Goal: Use online tool/utility: Utilize a website feature to perform a specific function

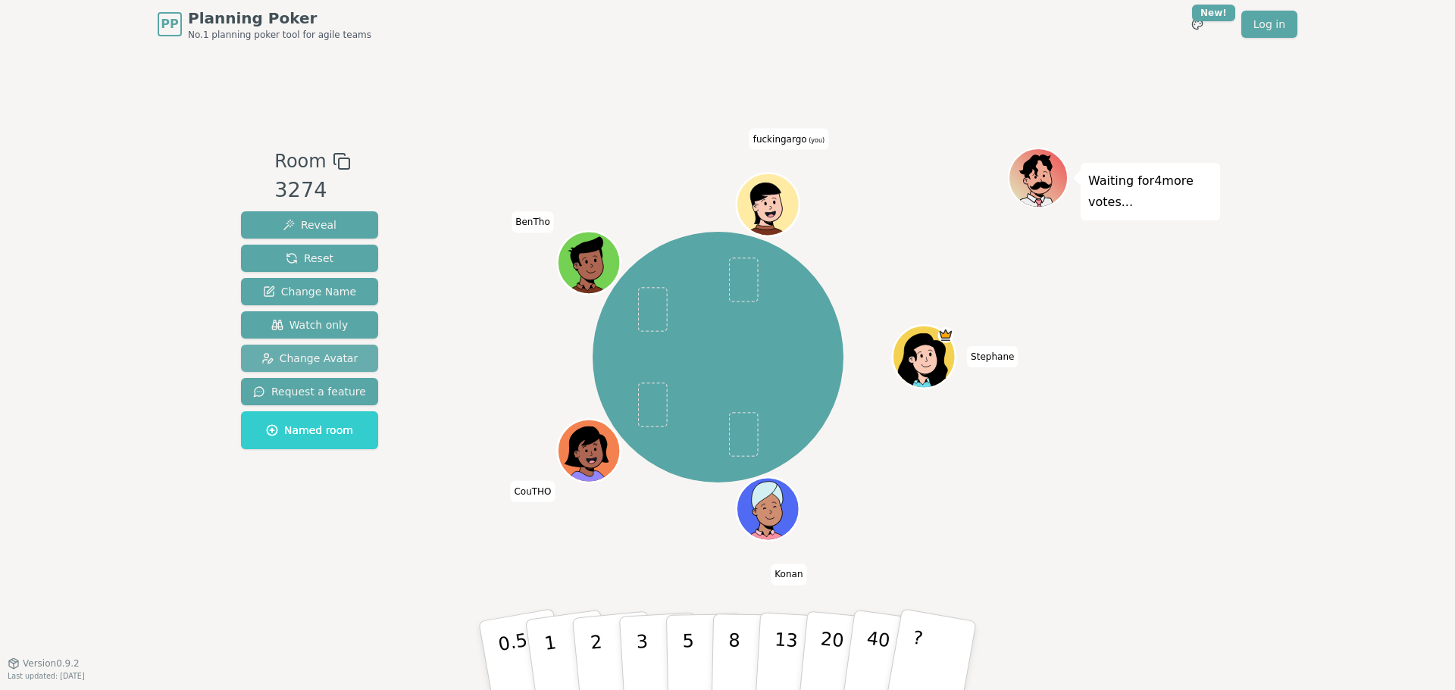
click at [311, 364] on span "Change Avatar" at bounding box center [309, 358] width 97 height 15
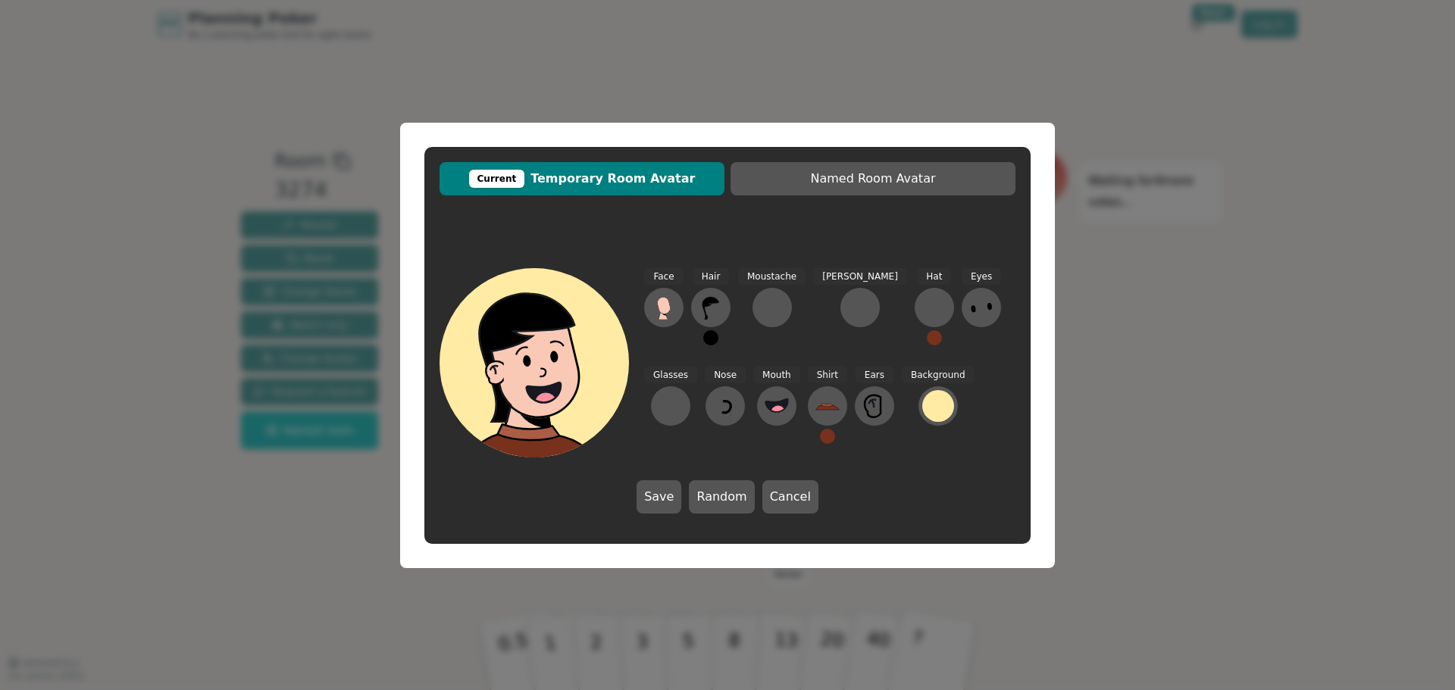
click at [170, 541] on div "Current Temporary Room Avatar Named Room Avatar Face Hair Moustache [PERSON_NAM…" at bounding box center [727, 345] width 1455 height 690
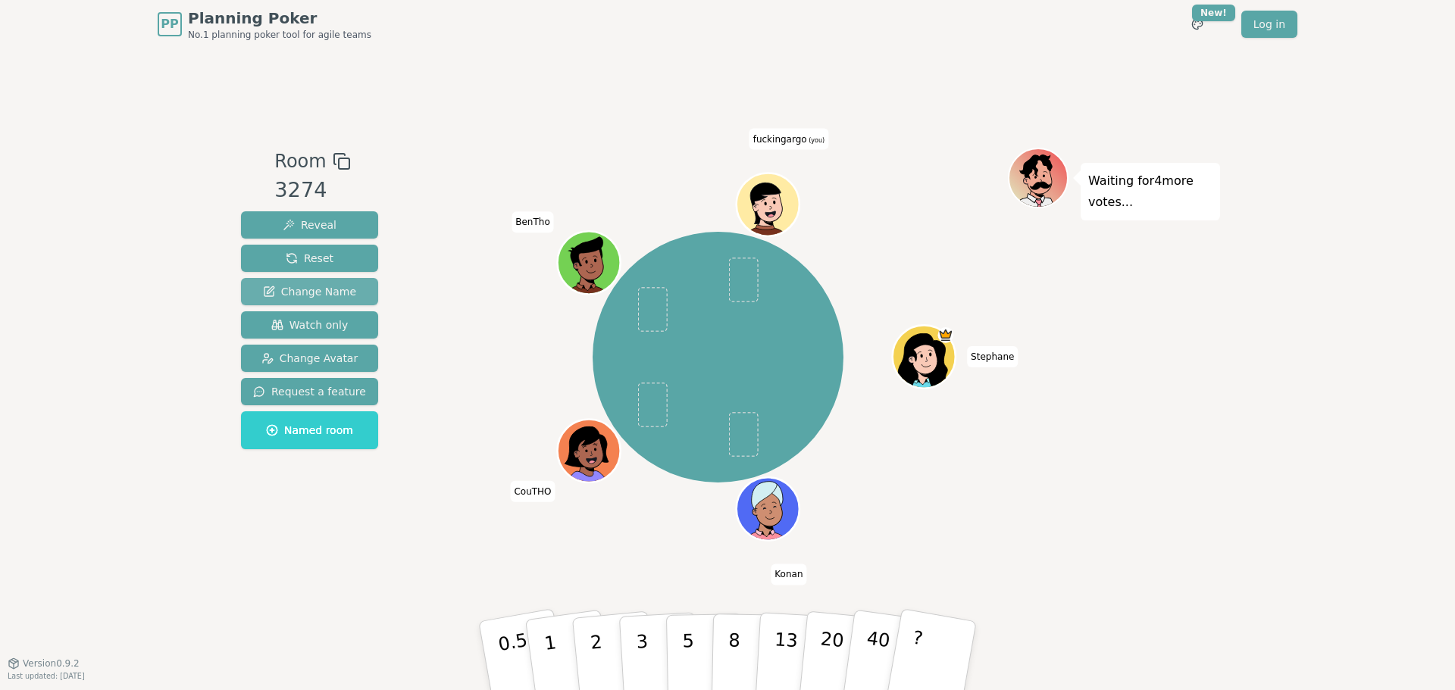
click at [306, 280] on button "Change Name" at bounding box center [309, 291] width 137 height 27
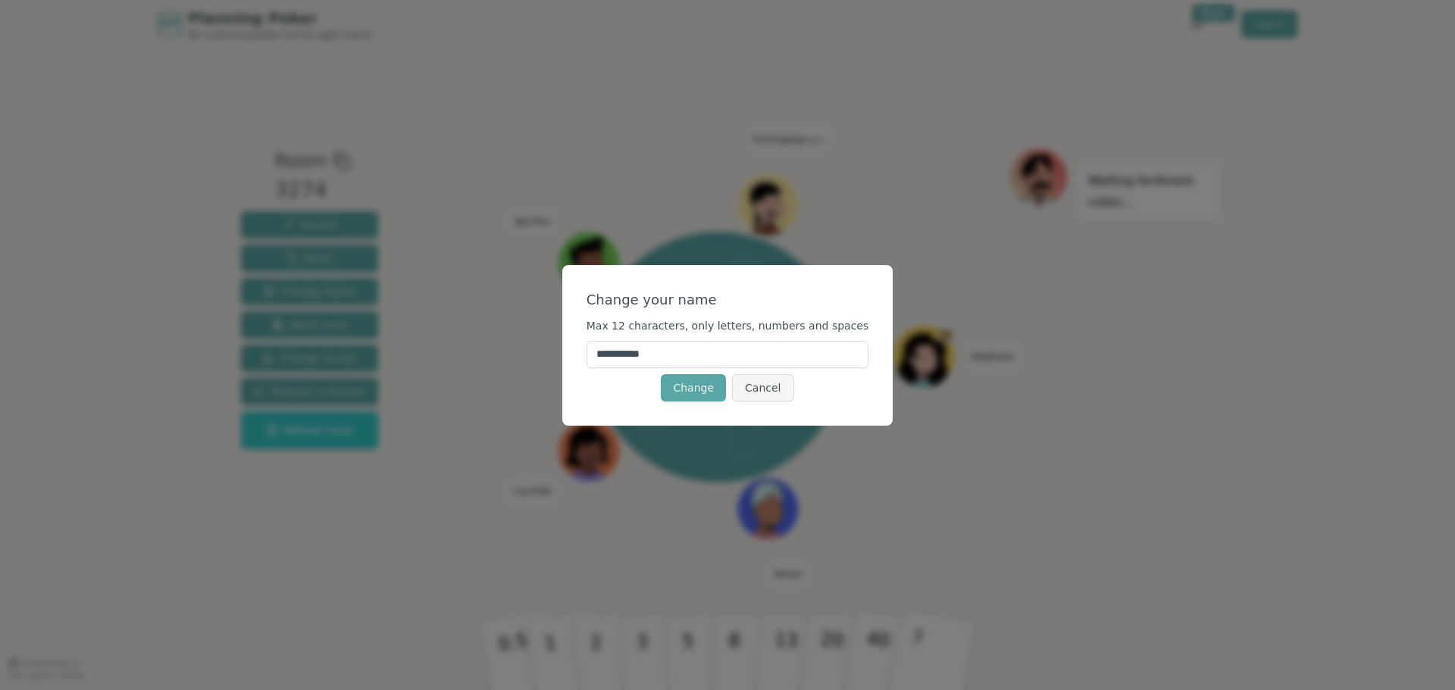
drag, startPoint x: 677, startPoint y: 355, endPoint x: 536, endPoint y: 353, distance: 140.2
click at [536, 353] on div "**********" at bounding box center [727, 345] width 1455 height 690
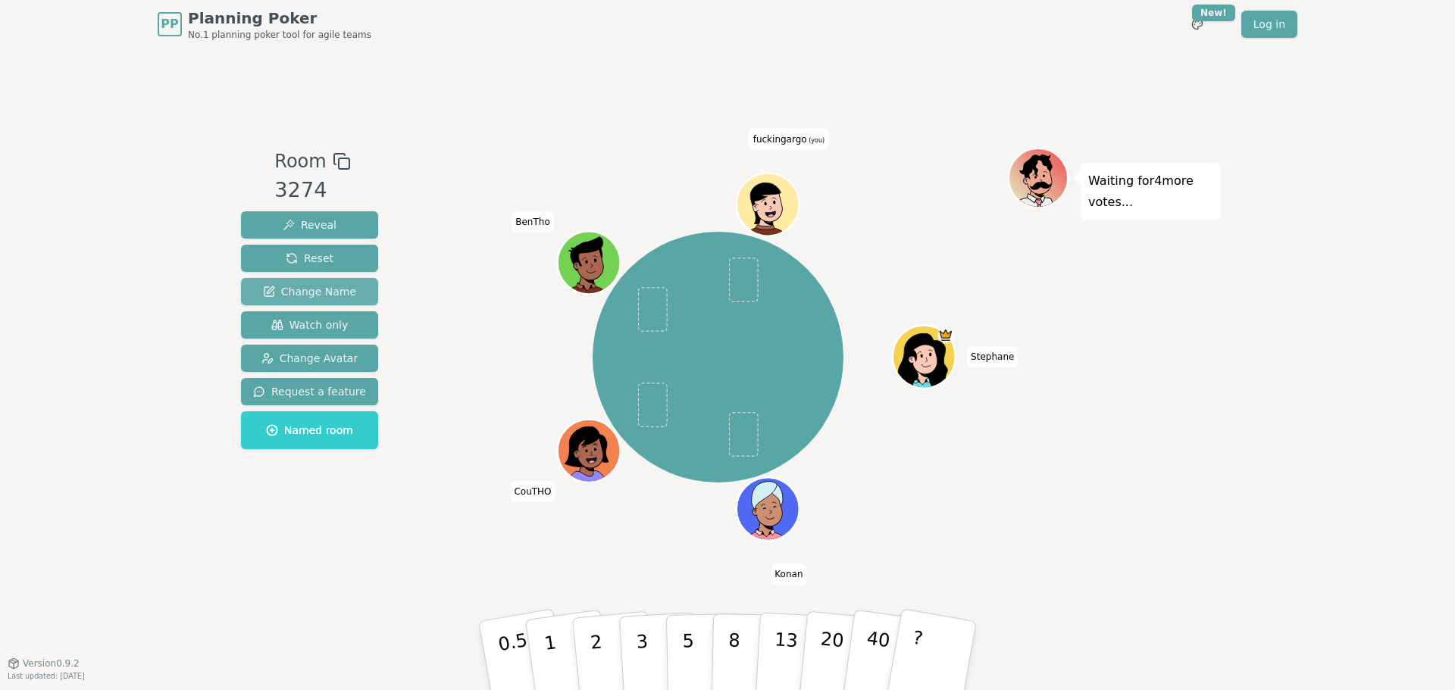
click at [347, 286] on span "Change Name" at bounding box center [309, 291] width 93 height 15
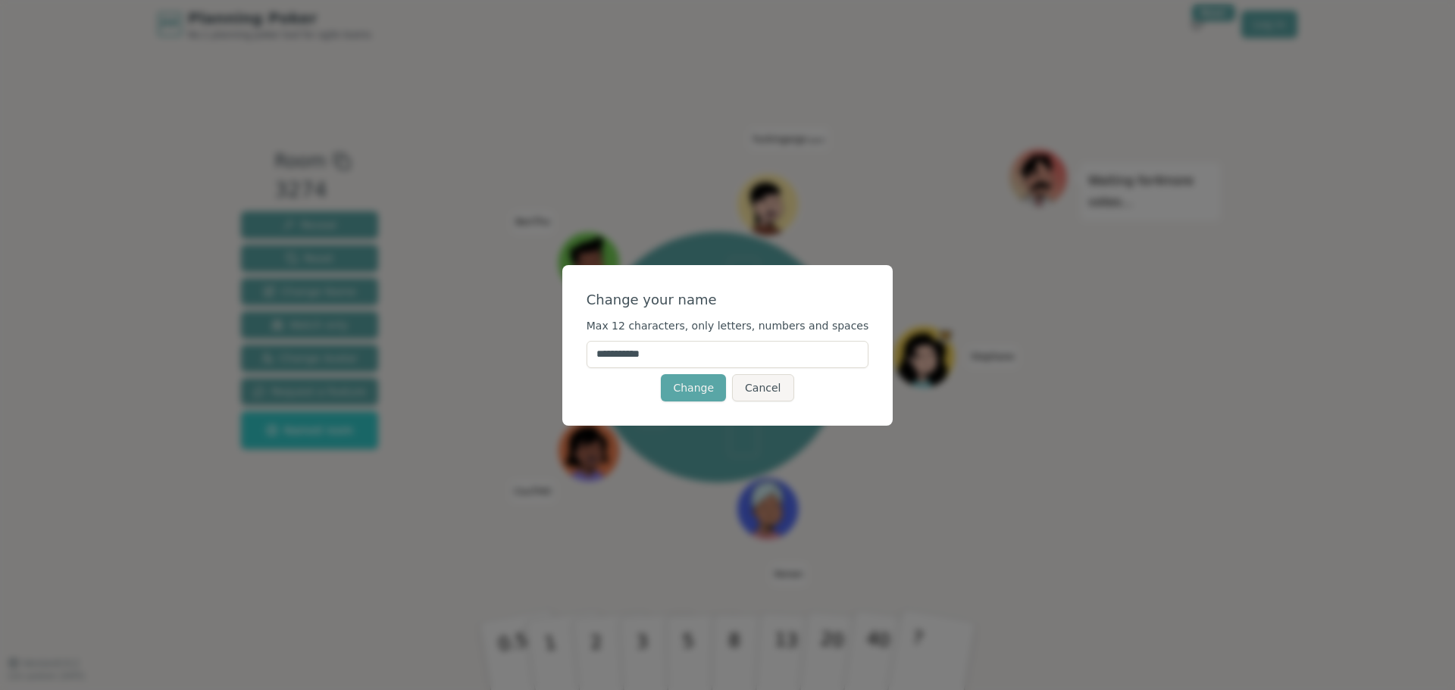
click at [672, 361] on input "**********" at bounding box center [727, 354] width 283 height 27
type input "*********"
click at [694, 381] on button "Change" at bounding box center [693, 387] width 65 height 27
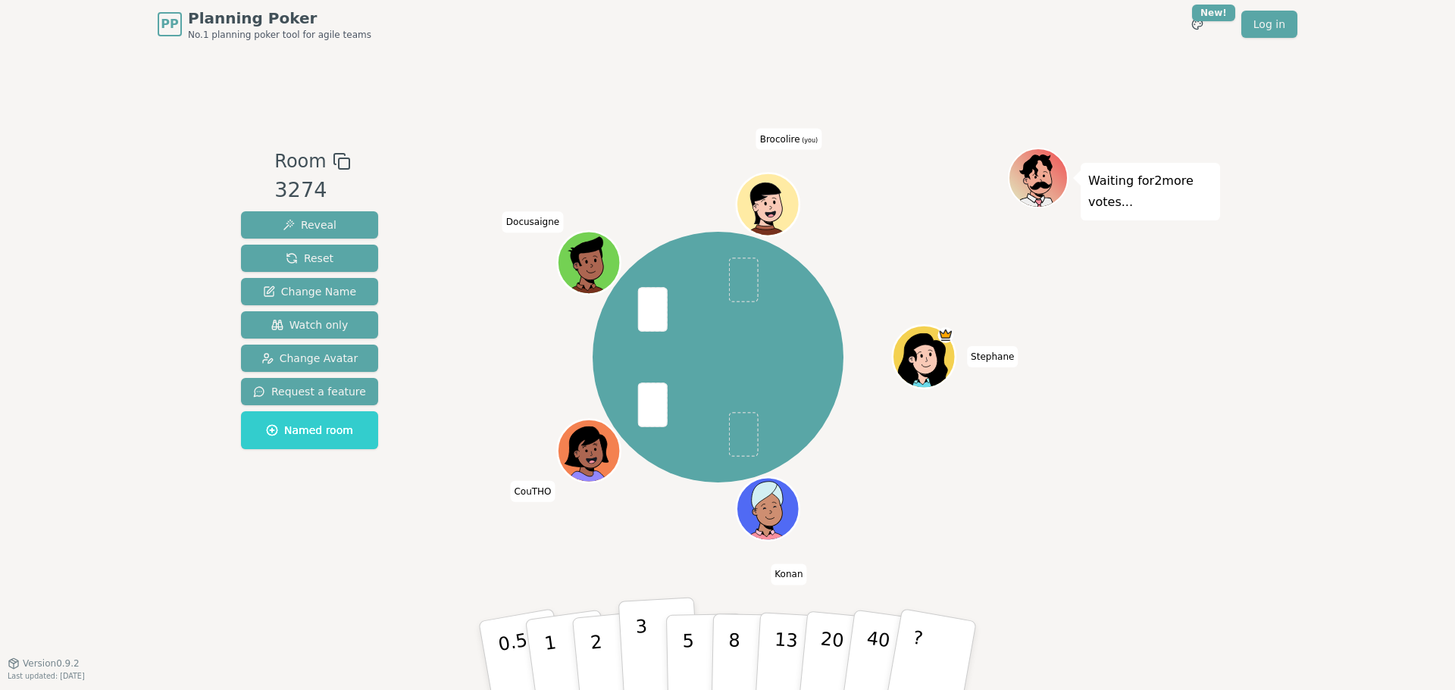
click at [646, 647] on button "3" at bounding box center [659, 656] width 83 height 118
click at [567, 639] on button "1" at bounding box center [568, 656] width 90 height 123
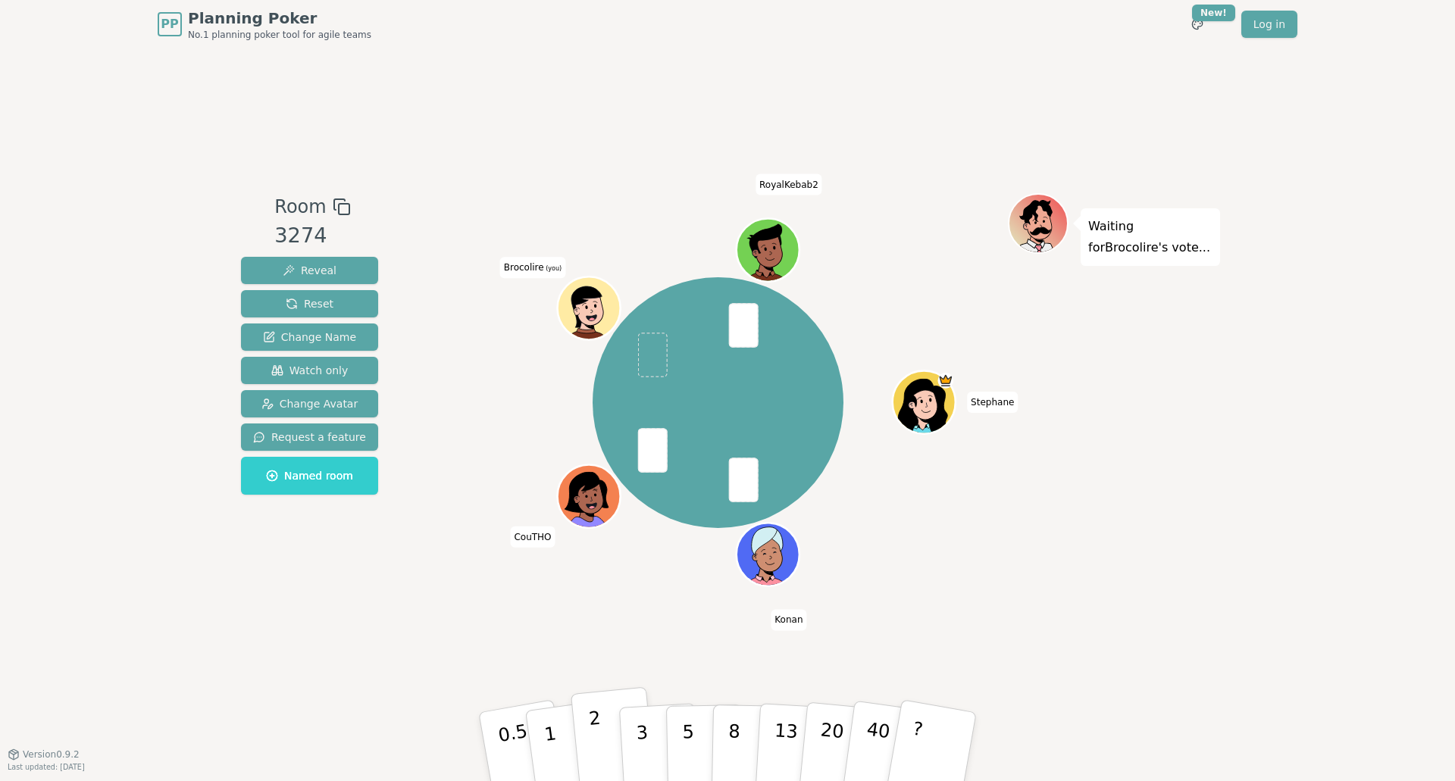
click at [611, 689] on button "2" at bounding box center [614, 747] width 86 height 120
click at [605, 689] on button "2" at bounding box center [614, 747] width 86 height 120
click at [450, 689] on div "Room 3274 Reveal Reset Change Name Watch only Change Avatar Request a feature N…" at bounding box center [727, 400] width 985 height 705
click at [595, 689] on p "2" at bounding box center [598, 749] width 20 height 83
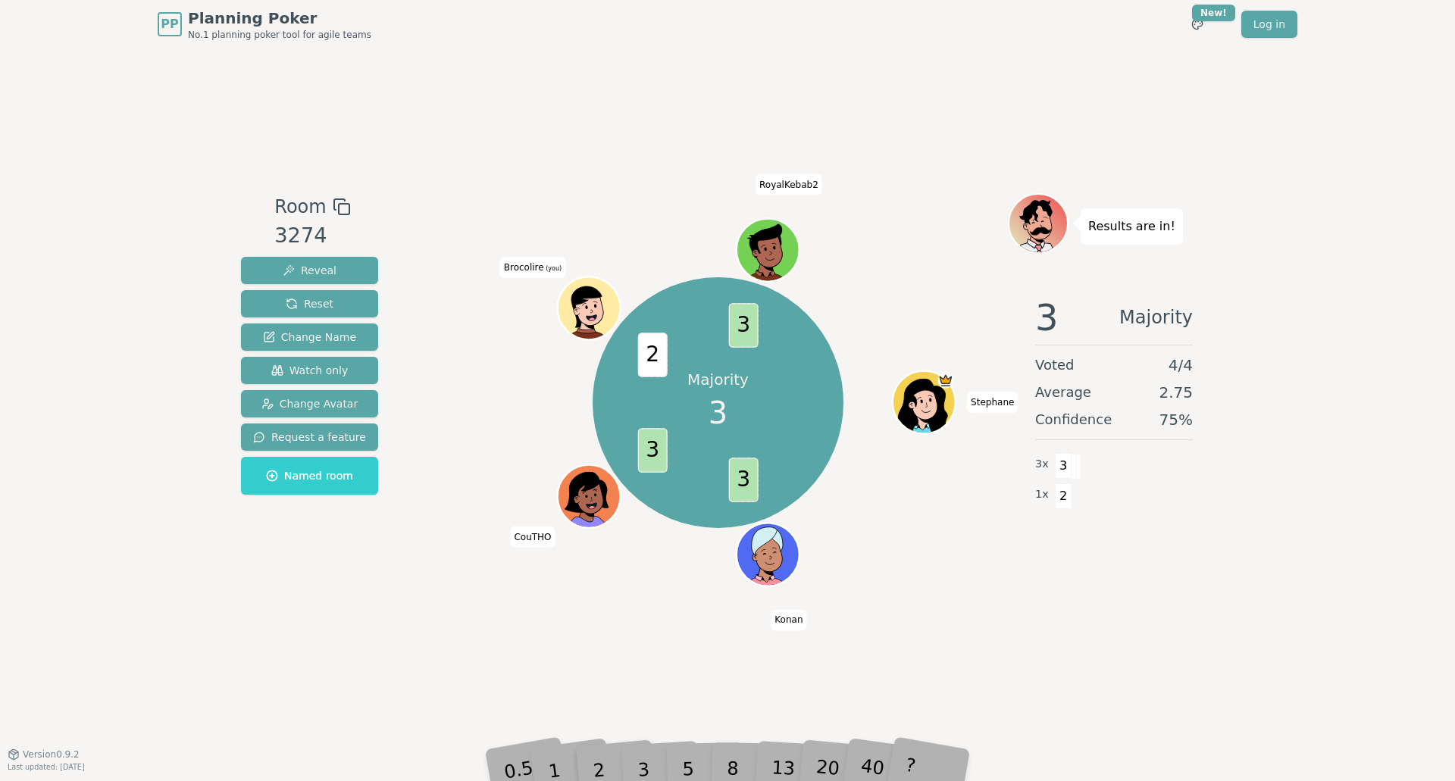
click at [644, 689] on div "PP Planning Poker No.1 planning poker tool for agile teams Toggle theme New! Lo…" at bounding box center [727, 390] width 1455 height 781
click at [644, 689] on div "3" at bounding box center [659, 746] width 48 height 55
drag, startPoint x: 640, startPoint y: 703, endPoint x: 629, endPoint y: 694, distance: 14.6
click at [631, 689] on div "Room 3274 Reveal Reset Change Name Watch only Change Avatar Request a feature N…" at bounding box center [727, 400] width 985 height 705
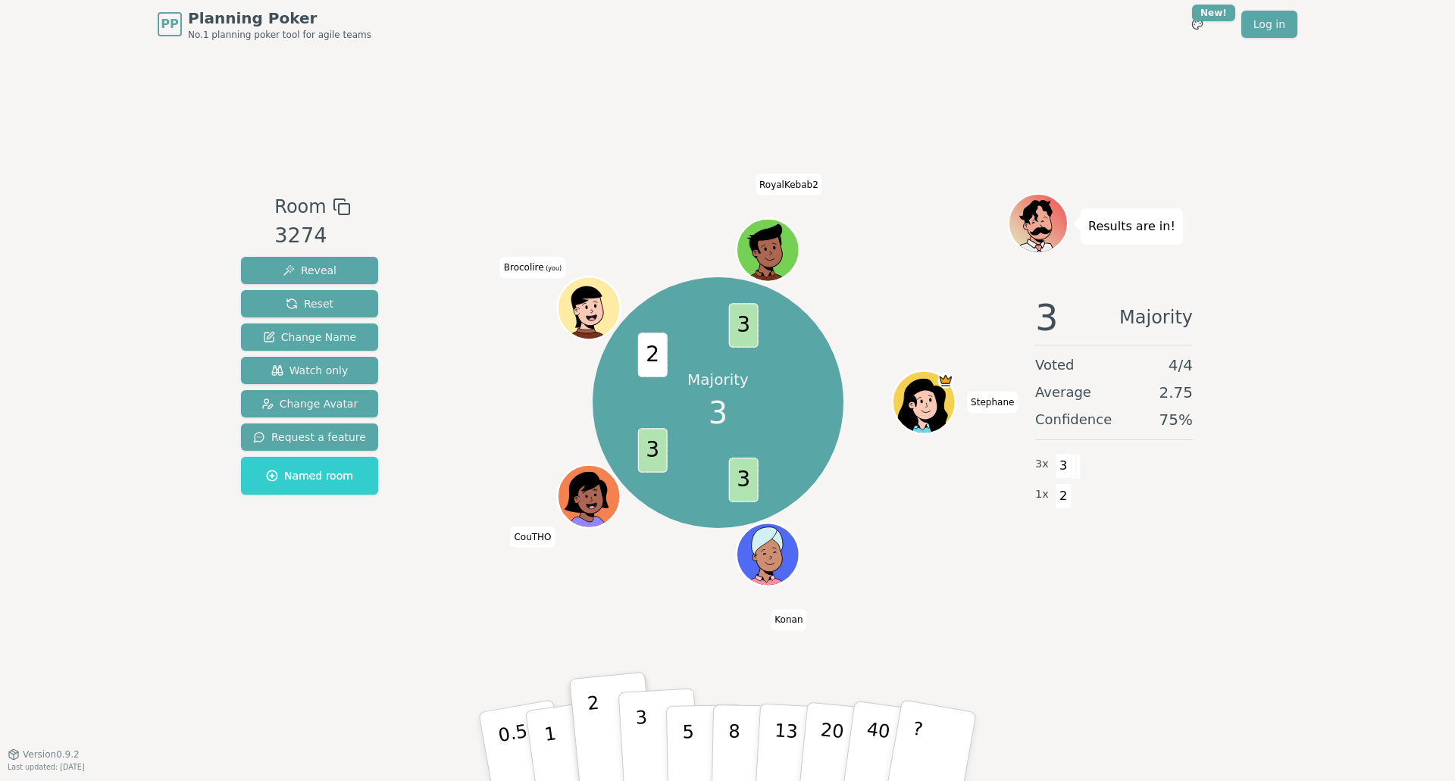
click at [634, 689] on button "3" at bounding box center [659, 747] width 83 height 118
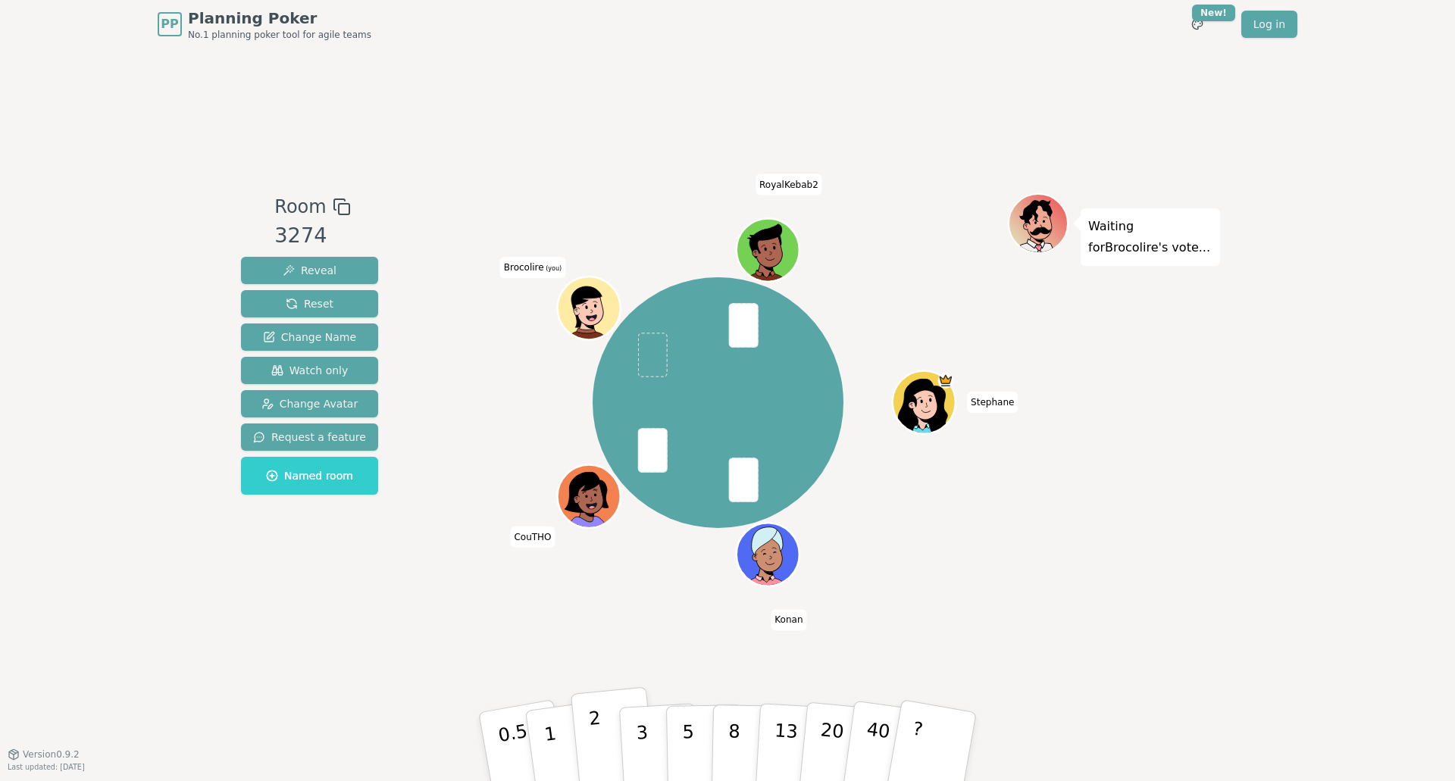
click at [598, 689] on p "2" at bounding box center [598, 749] width 20 height 83
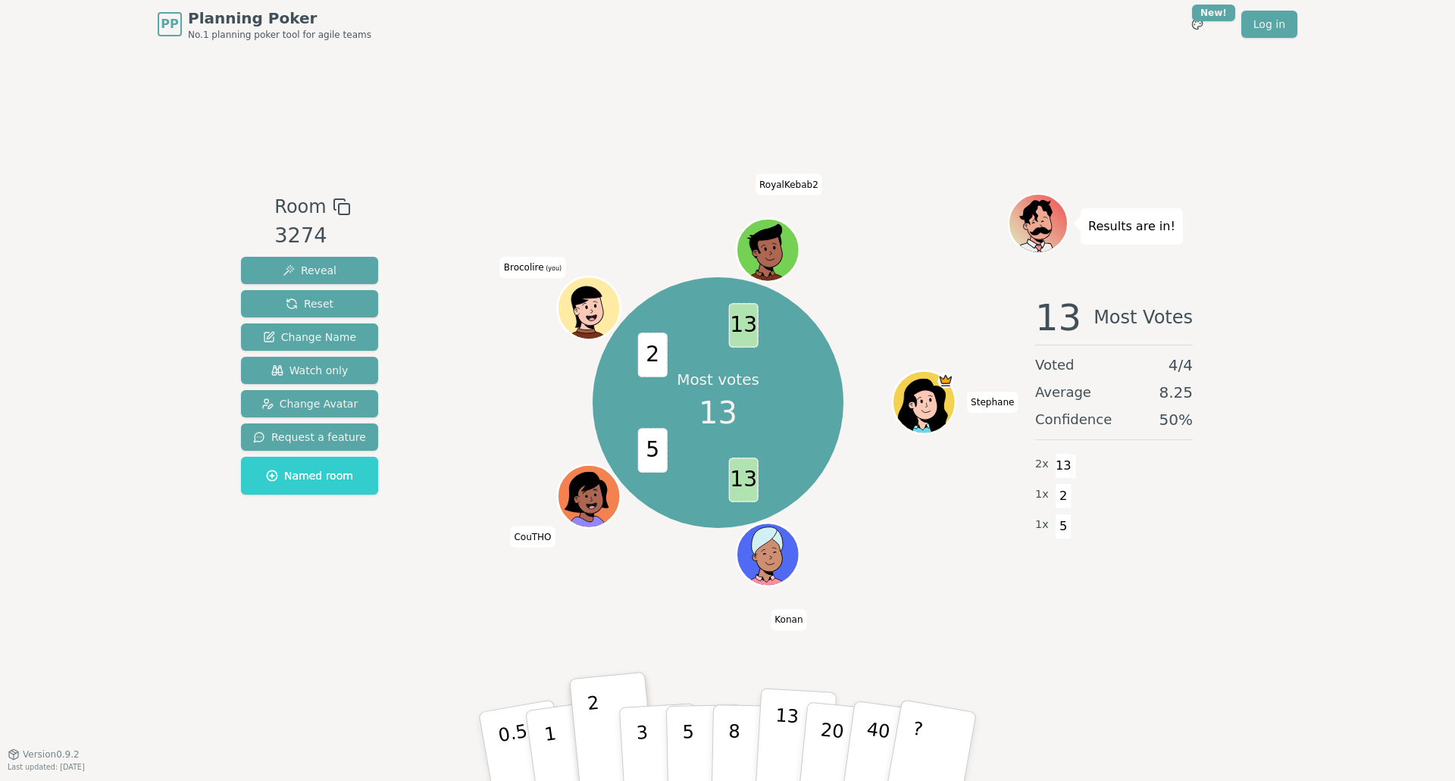
click at [773, 689] on p "13" at bounding box center [785, 746] width 28 height 83
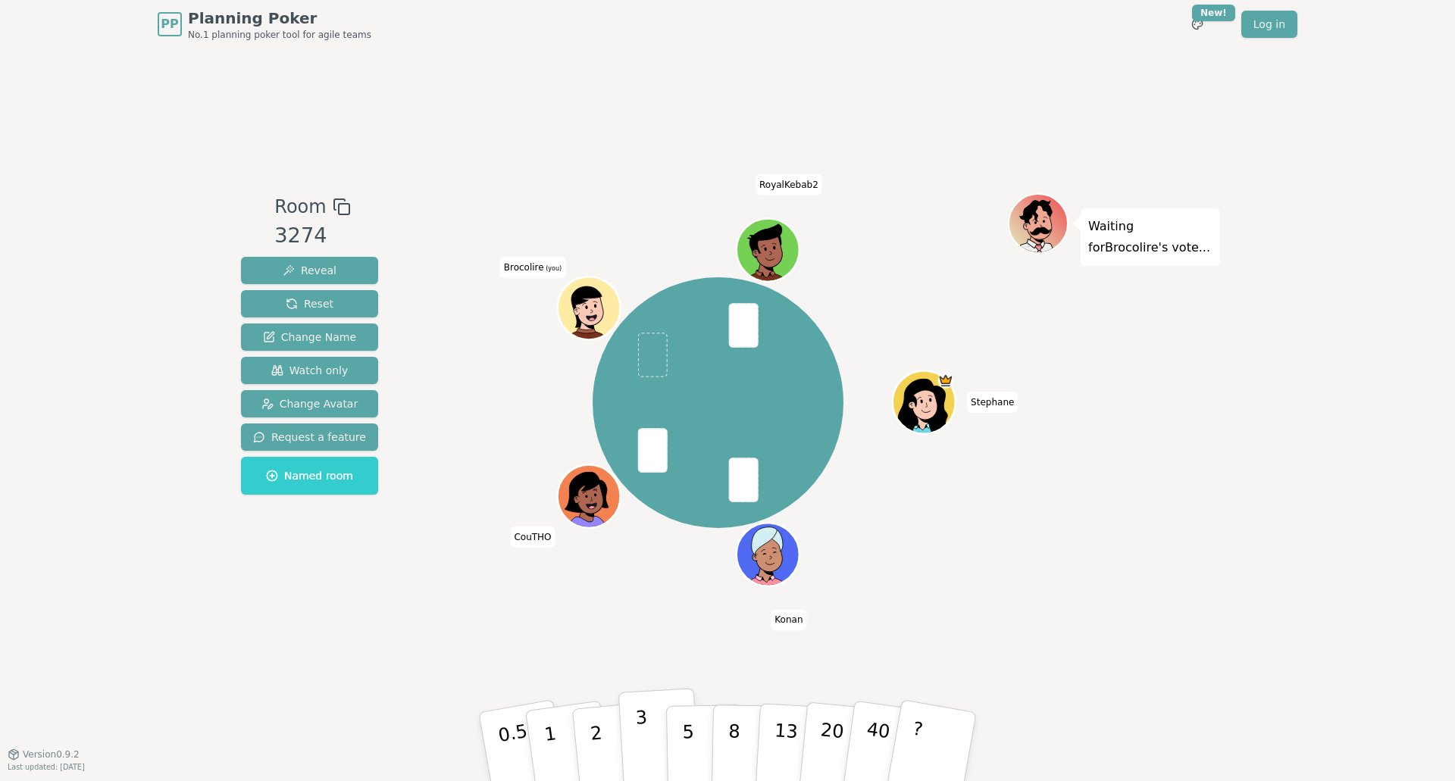
click at [657, 689] on button "3" at bounding box center [659, 747] width 83 height 118
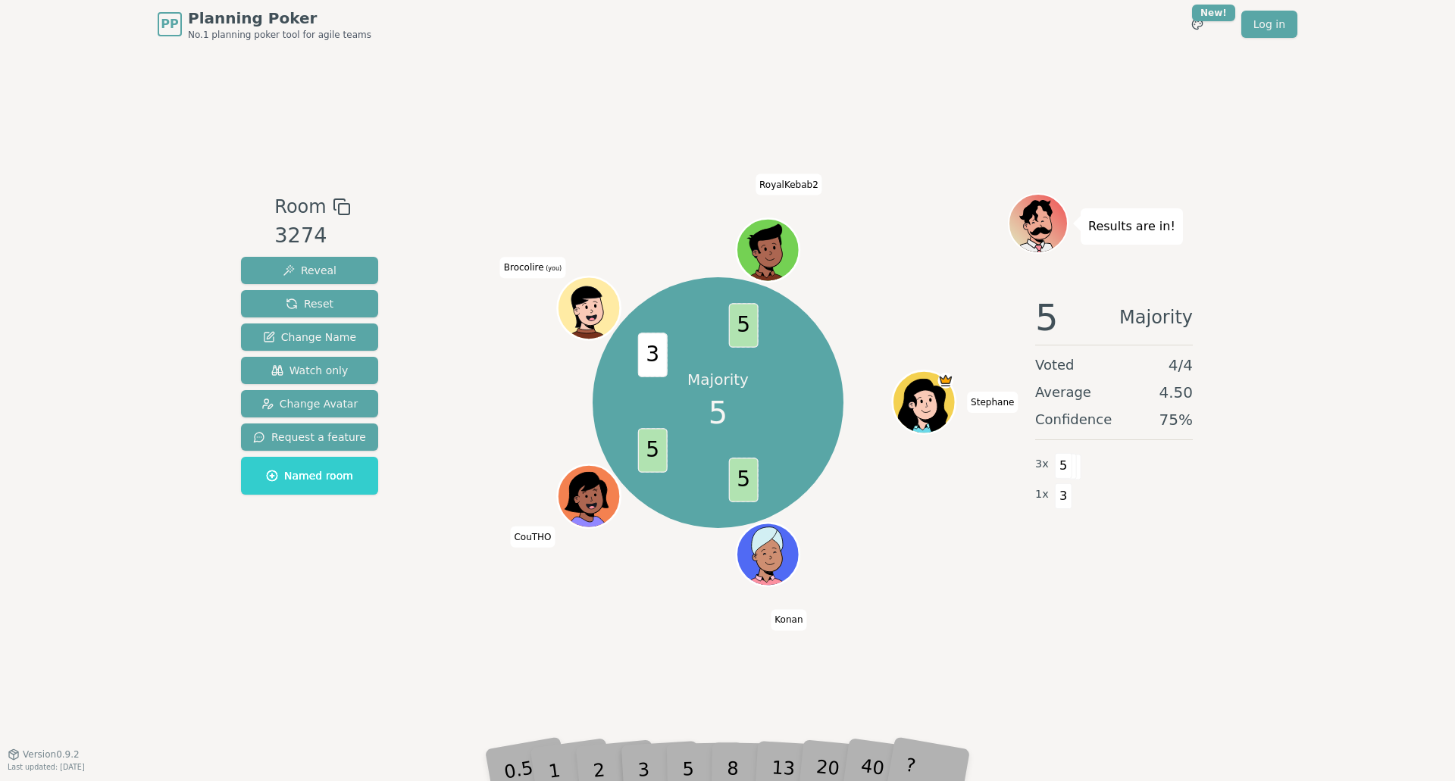
click at [680, 689] on div "PP Planning Poker No.1 planning poker tool for agile teams Toggle theme New! Lo…" at bounding box center [727, 390] width 1455 height 781
click at [689, 689] on div "5" at bounding box center [704, 747] width 46 height 54
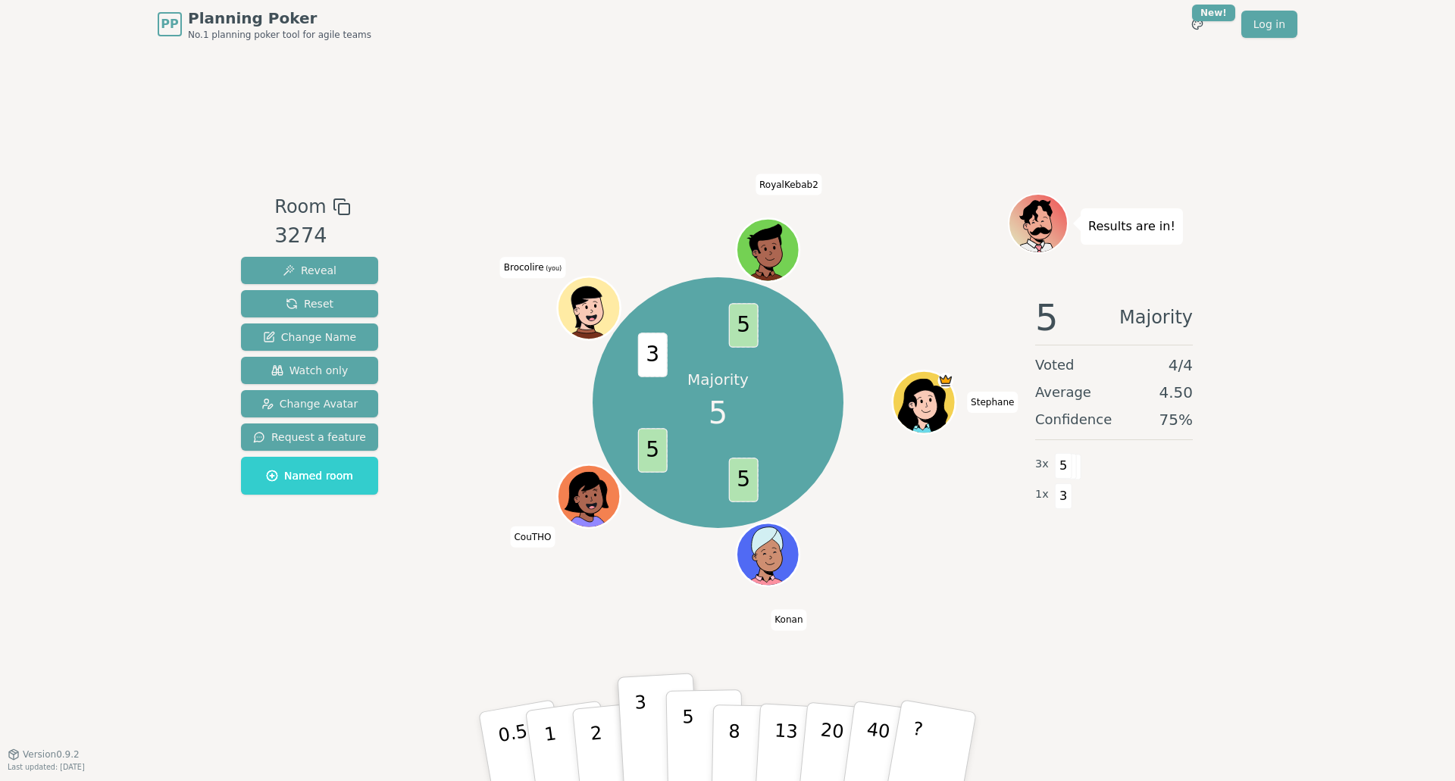
click at [689, 689] on p "5" at bounding box center [688, 747] width 13 height 82
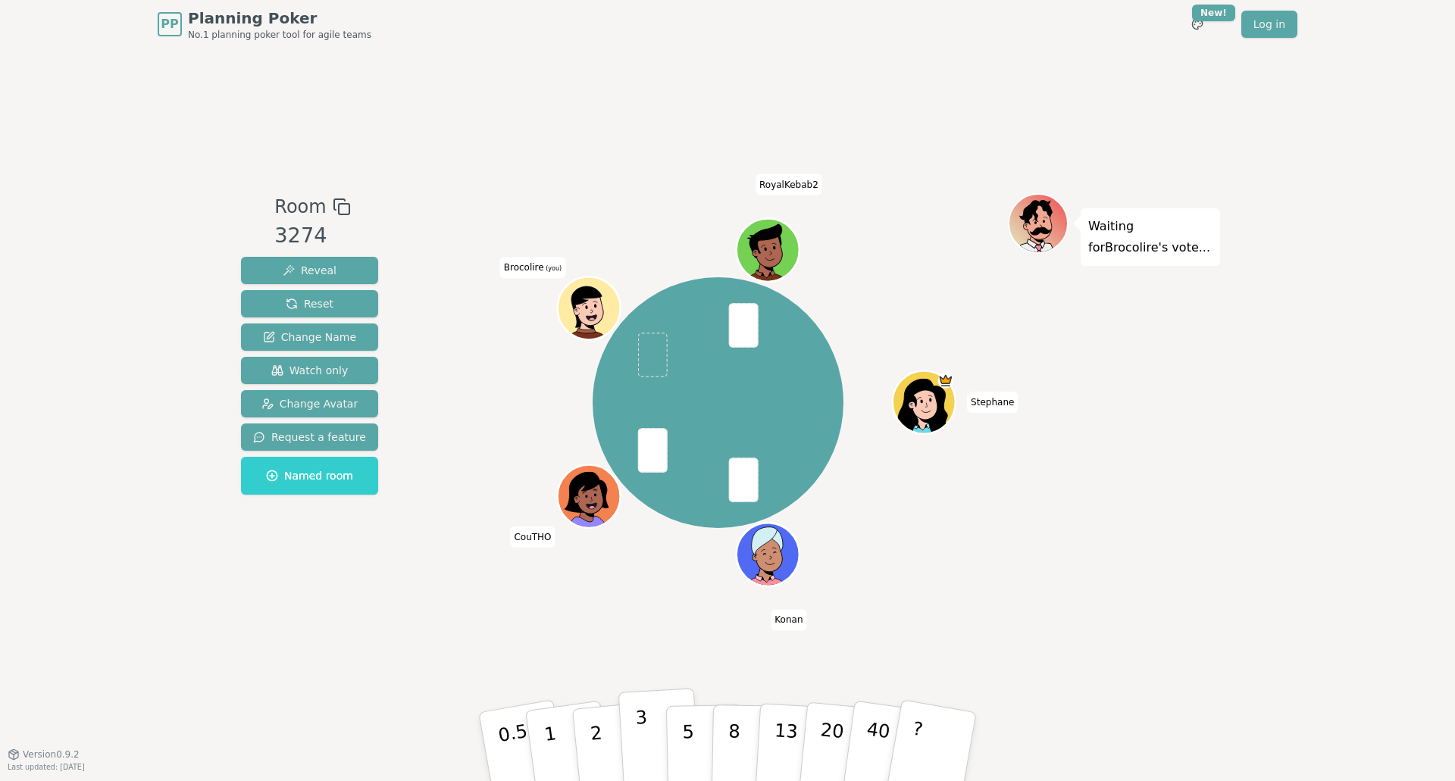
click at [643, 689] on p "3" at bounding box center [643, 748] width 17 height 83
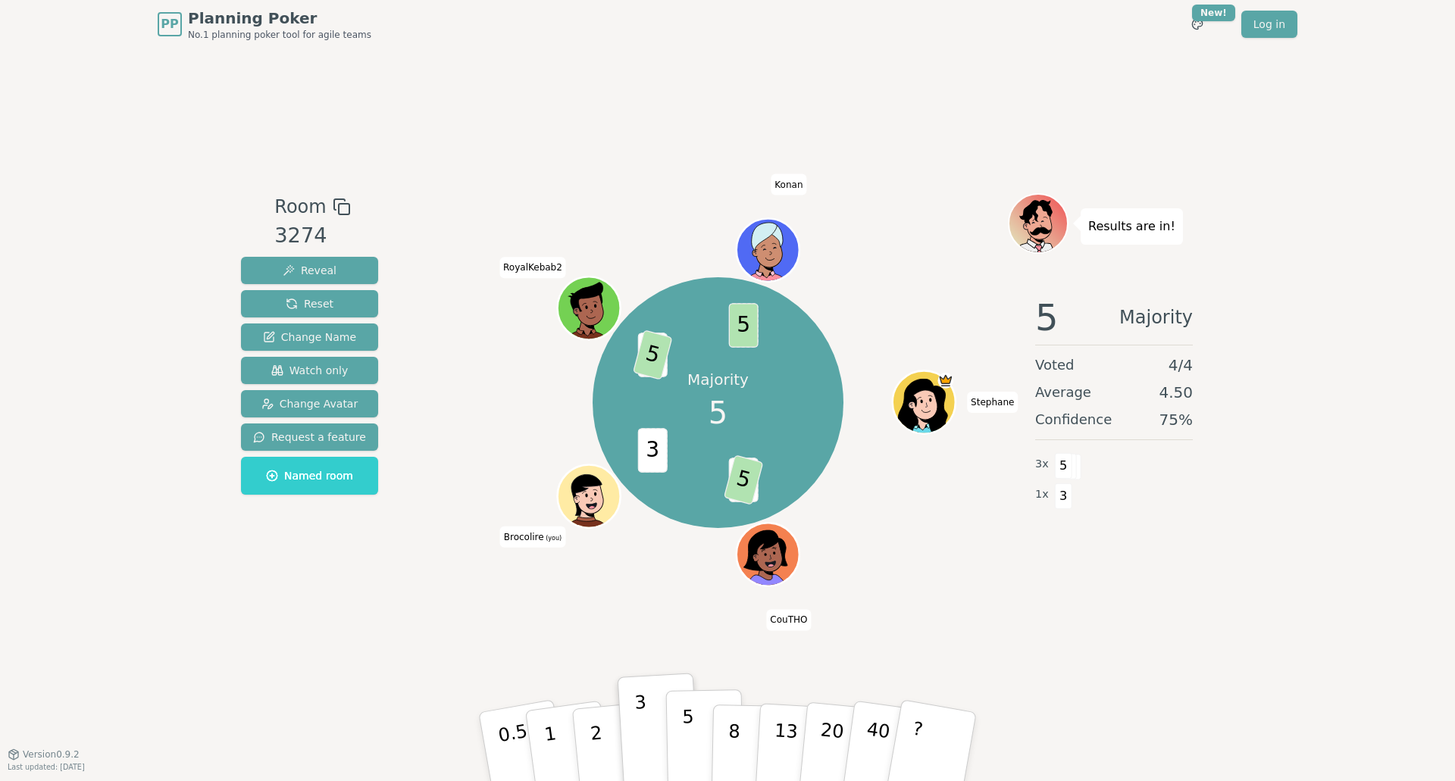
click at [677, 689] on button "5" at bounding box center [705, 746] width 78 height 115
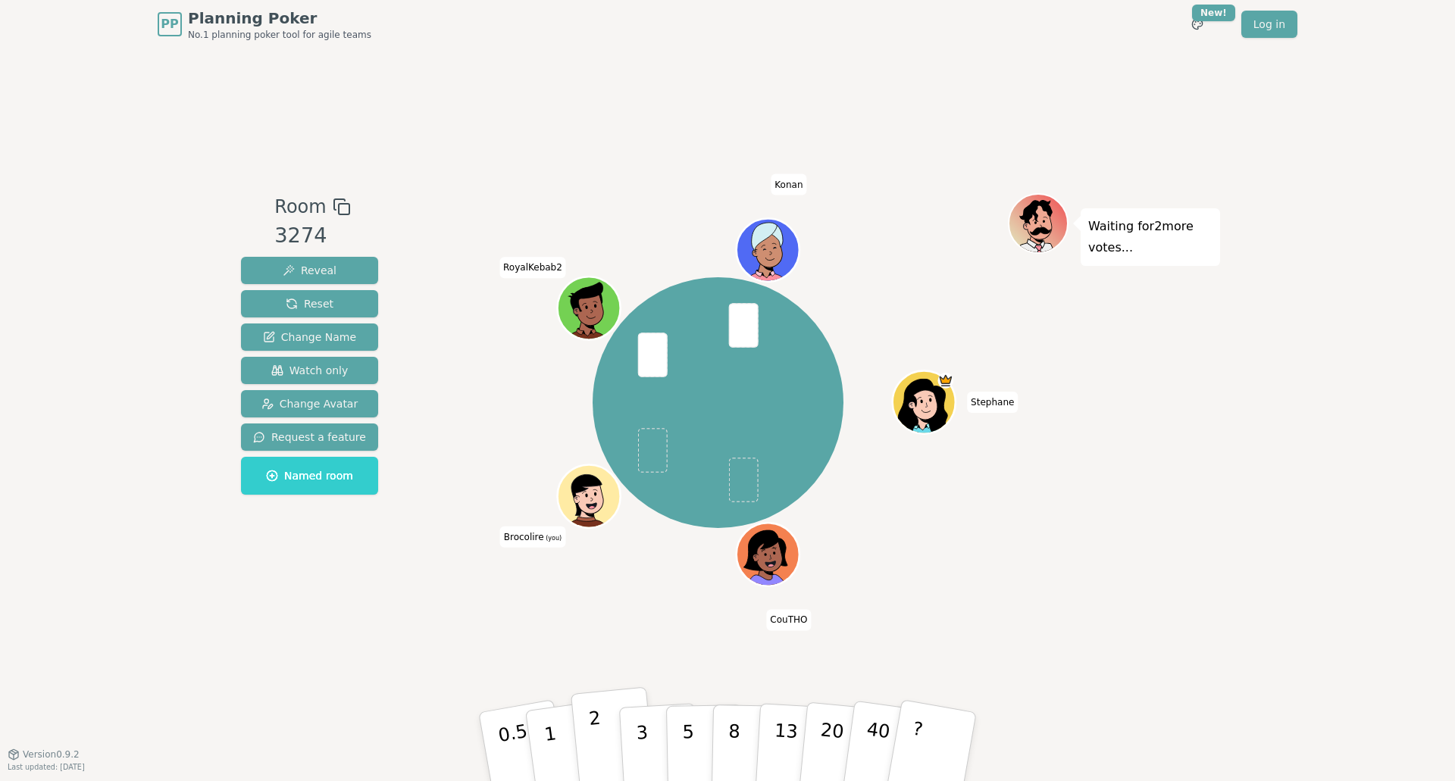
click at [611, 689] on button "2" at bounding box center [614, 747] width 86 height 120
drag, startPoint x: 632, startPoint y: 746, endPoint x: 623, endPoint y: 731, distance: 17.7
click at [632, 689] on button "3" at bounding box center [659, 747] width 83 height 118
click at [549, 689] on p "1" at bounding box center [552, 749] width 23 height 83
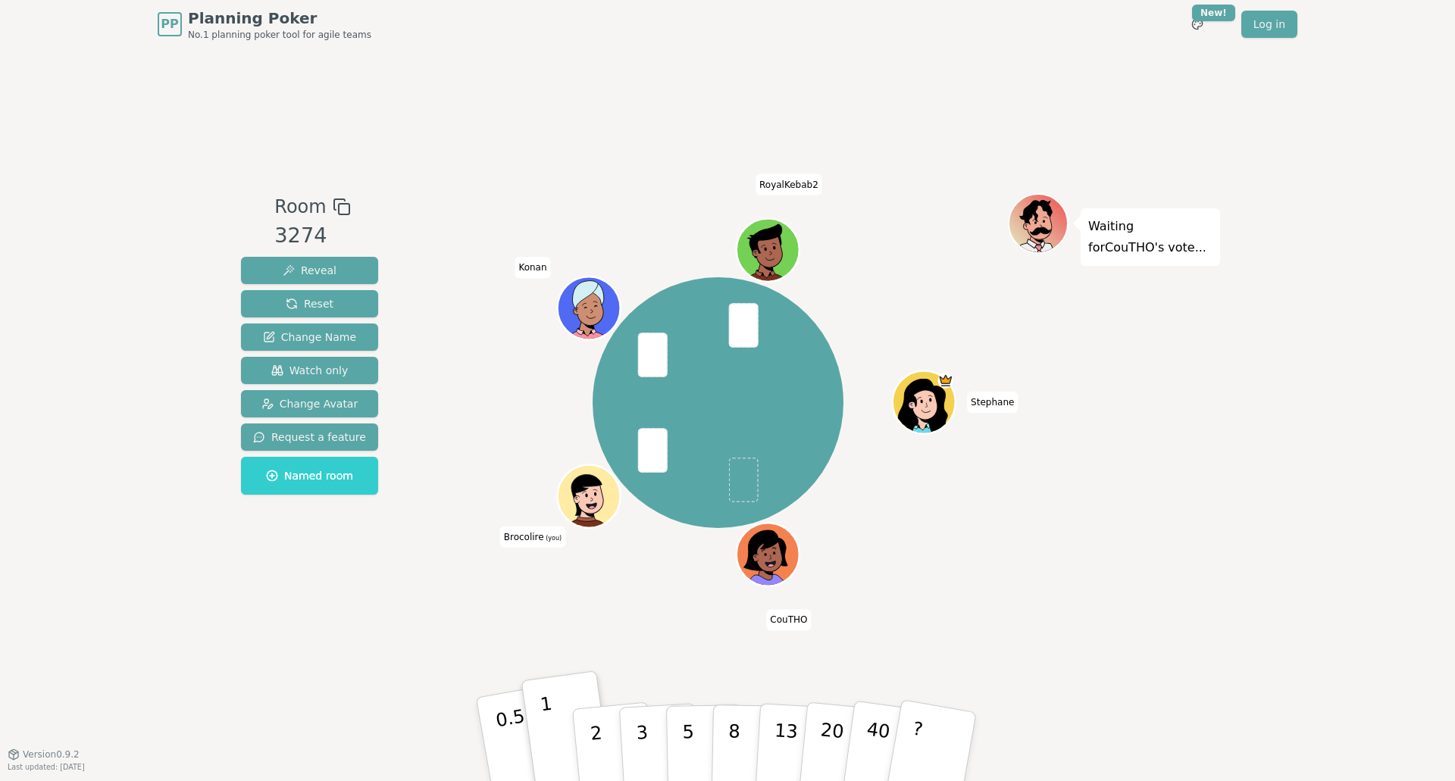
click at [506, 689] on p "0.5" at bounding box center [515, 748] width 42 height 86
